Goal: Use online tool/utility

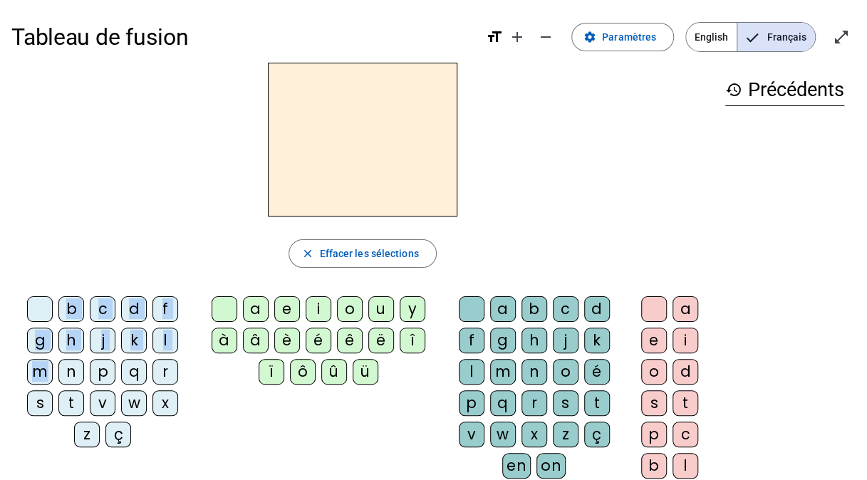
drag, startPoint x: 44, startPoint y: 370, endPoint x: 363, endPoint y: 105, distance: 415.3
click at [363, 105] on div "close [PERSON_NAME] les sélections b c d f g h j k l m n p q r s t v w x z ç a …" at bounding box center [362, 292] width 702 height 459
click at [244, 442] on div "b c d f g h j k l m n p q r s t v w x z ç a e i o u y à â è é ê ë î ï ô û ü a b…" at bounding box center [362, 406] width 702 height 231
click at [43, 370] on div "m" at bounding box center [40, 372] width 26 height 26
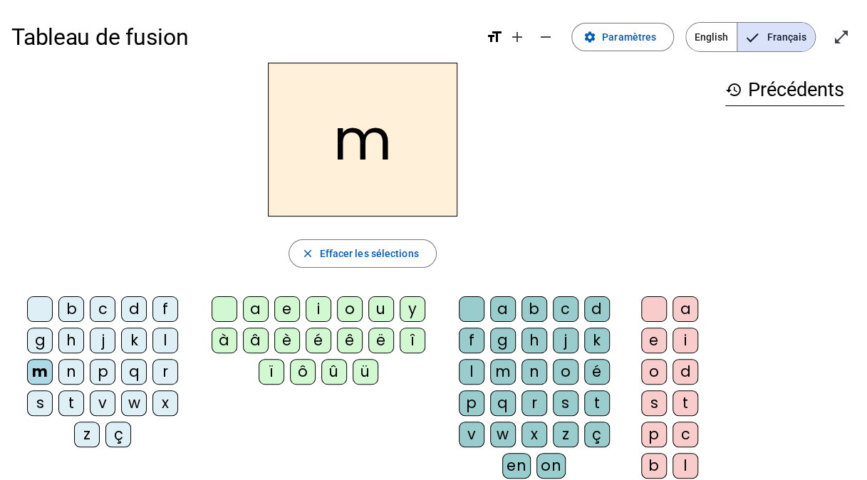
click at [254, 310] on div "a" at bounding box center [256, 309] width 26 height 26
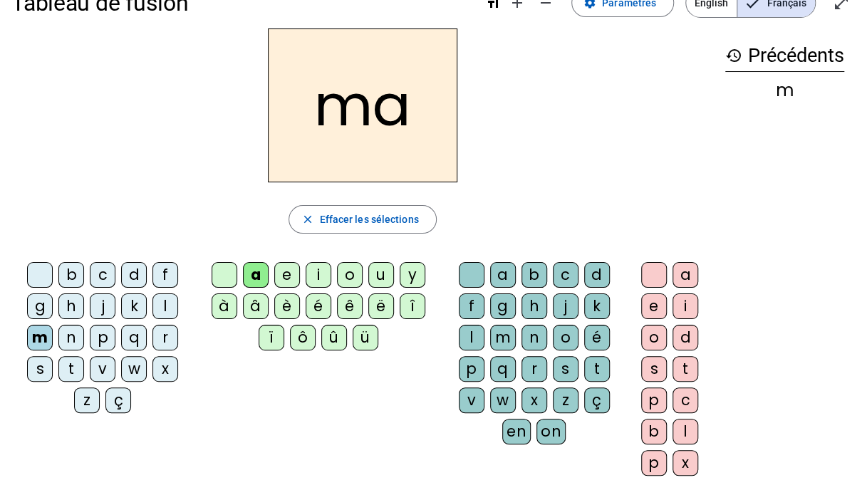
scroll to position [33, 0]
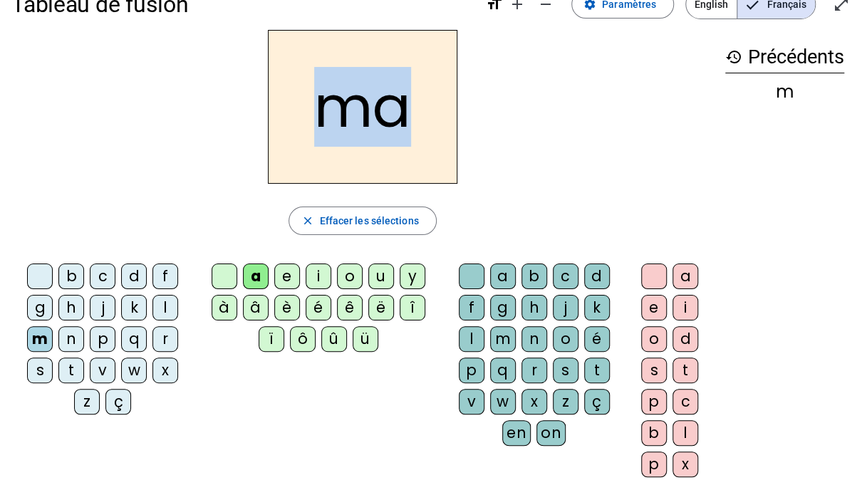
drag, startPoint x: 404, startPoint y: 121, endPoint x: 328, endPoint y: 125, distance: 75.6
click at [328, 125] on h2 "ma" at bounding box center [362, 107] width 189 height 154
click at [541, 101] on div "ma" at bounding box center [362, 107] width 702 height 154
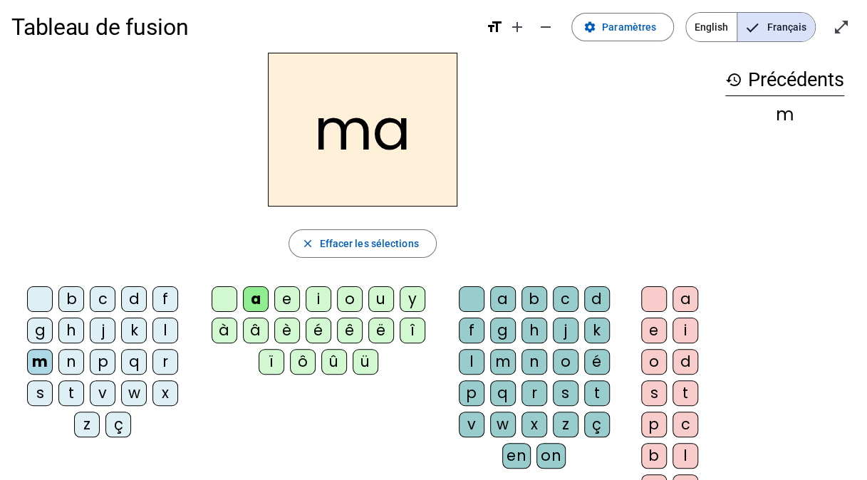
scroll to position [0, 0]
